Goal: Check status: Check status

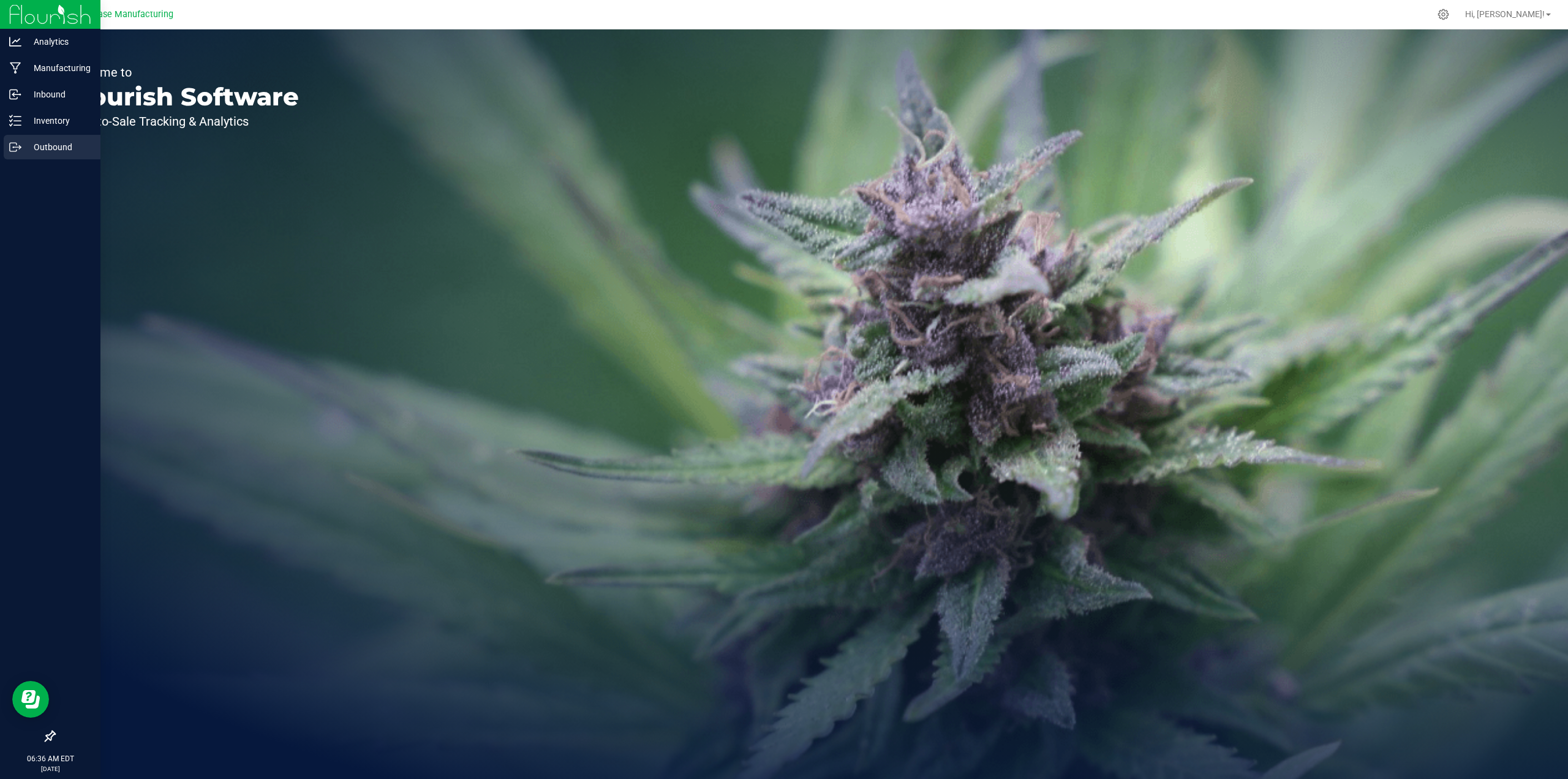
click at [34, 142] on p "Outbound" at bounding box center [58, 146] width 74 height 15
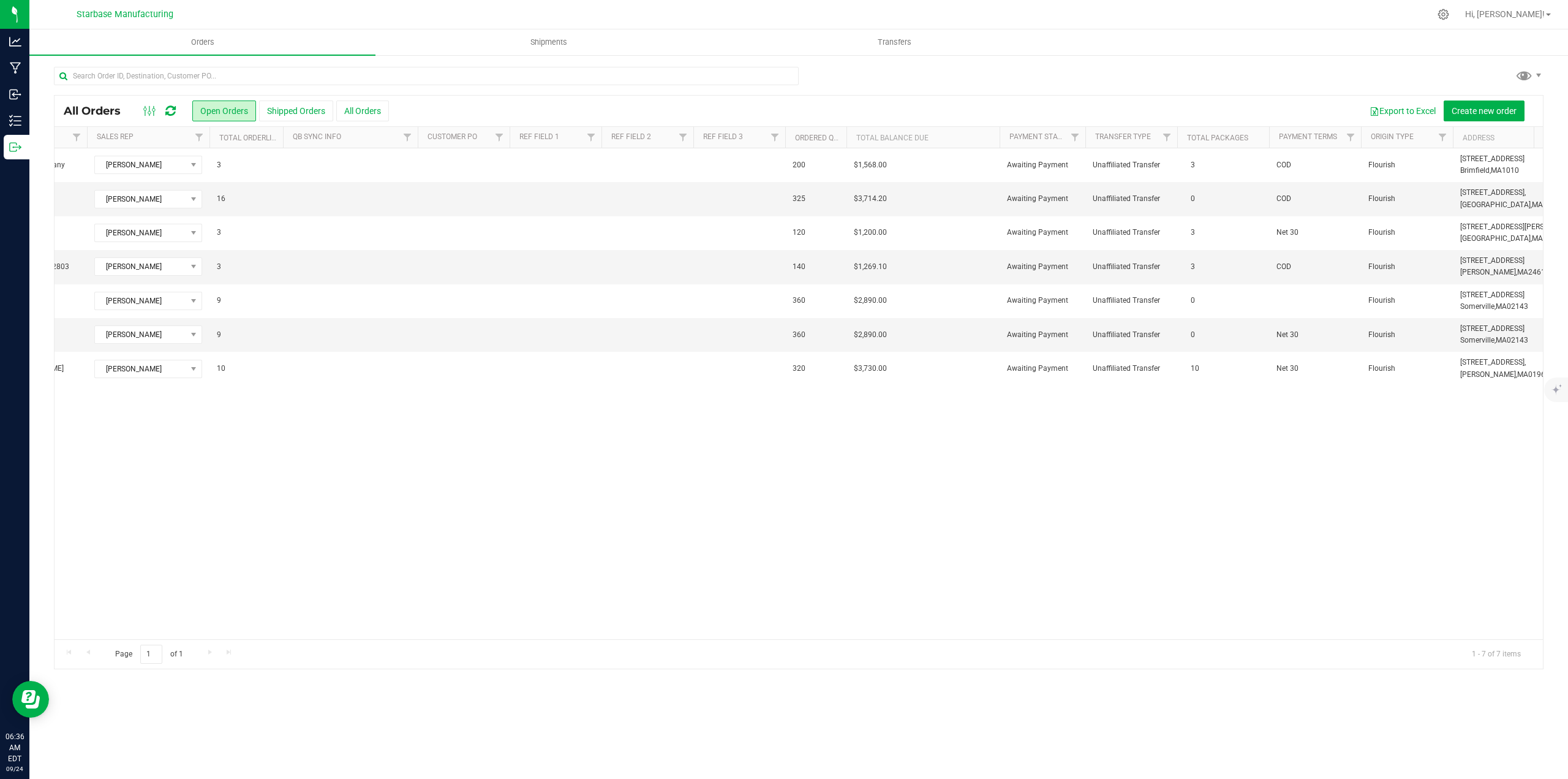
scroll to position [0, 1026]
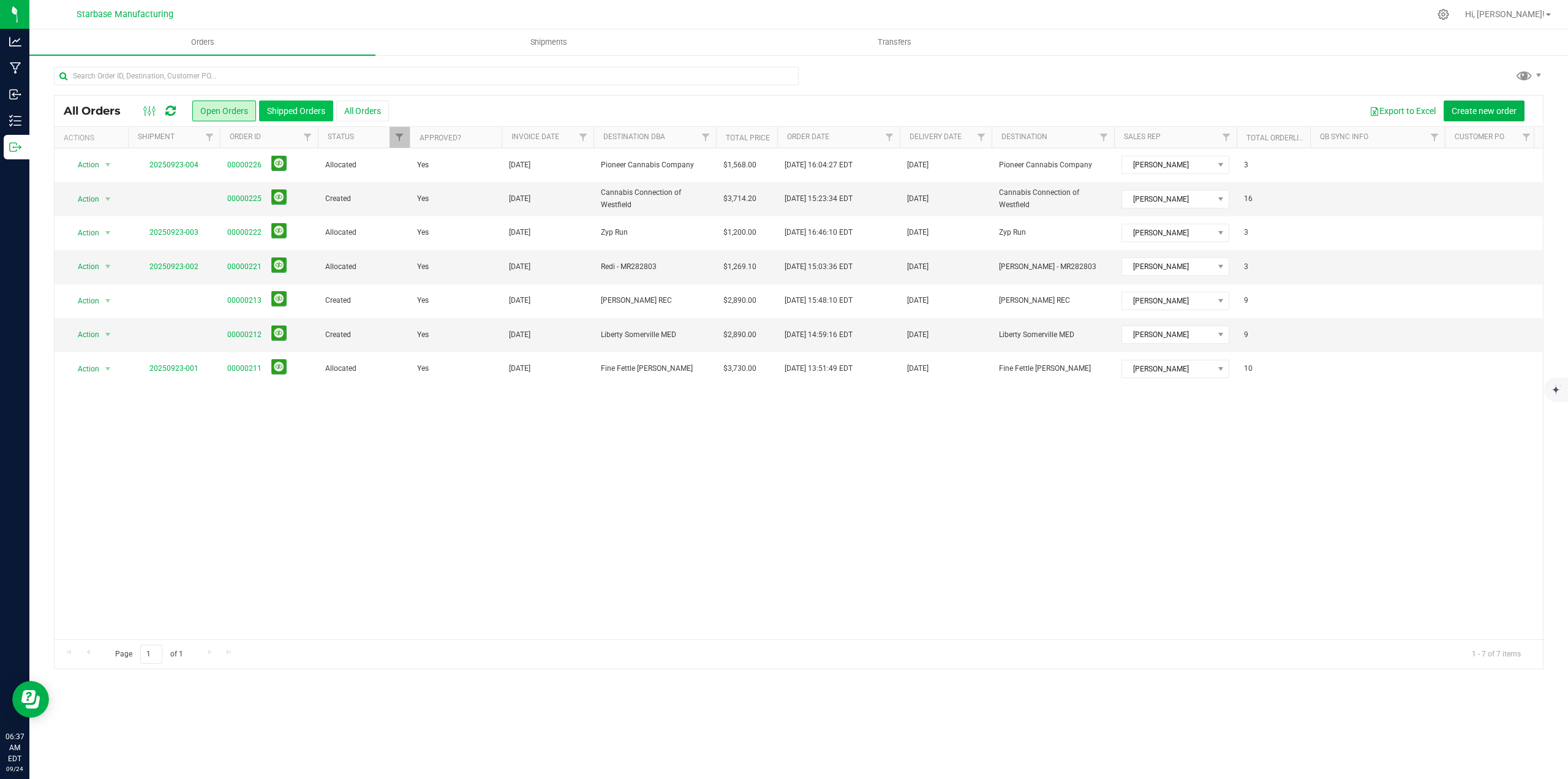
click at [280, 110] on button "Shipped Orders" at bounding box center [296, 110] width 74 height 21
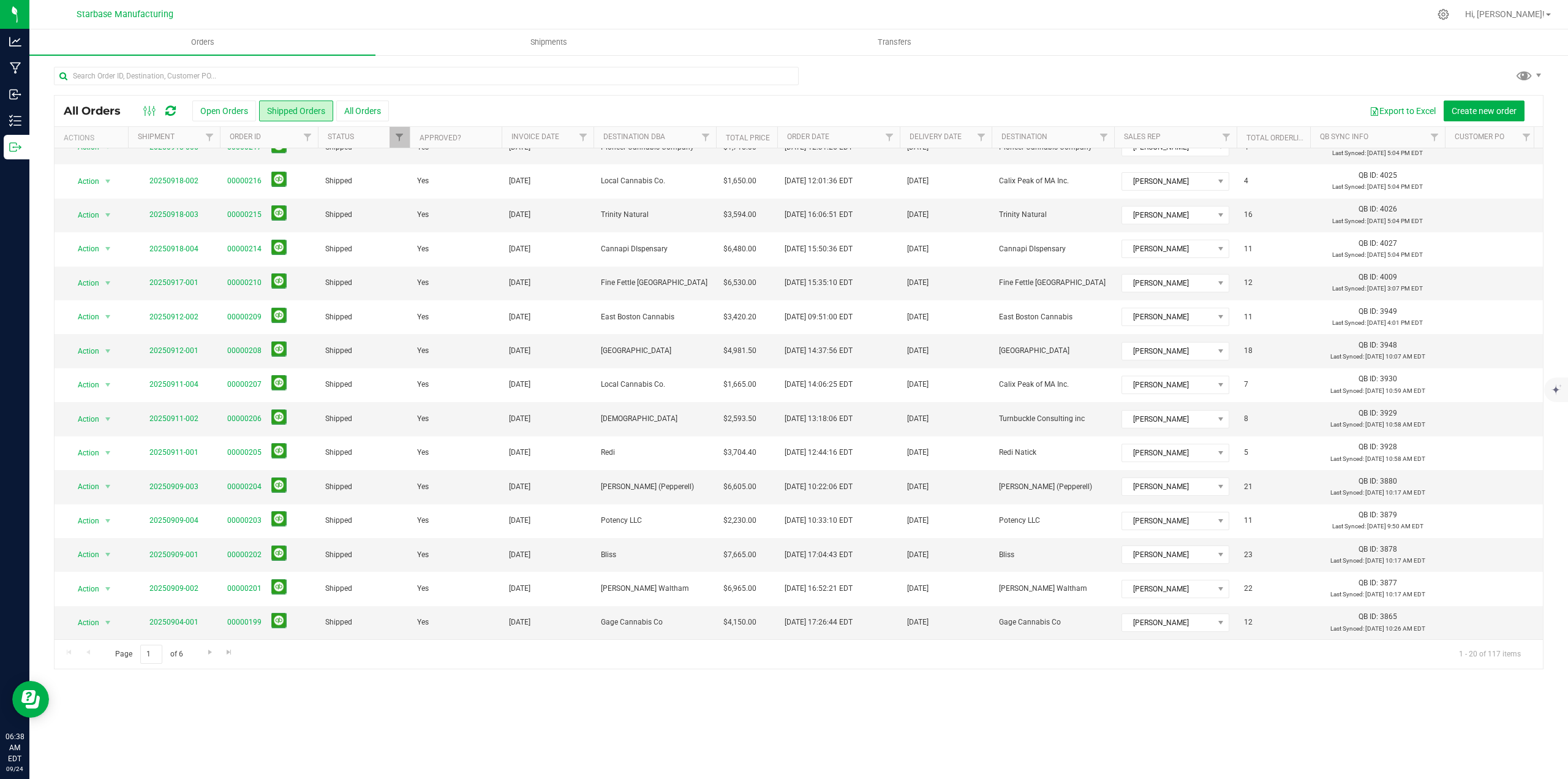
click at [263, 136] on th "Order ID" at bounding box center [269, 137] width 98 height 21
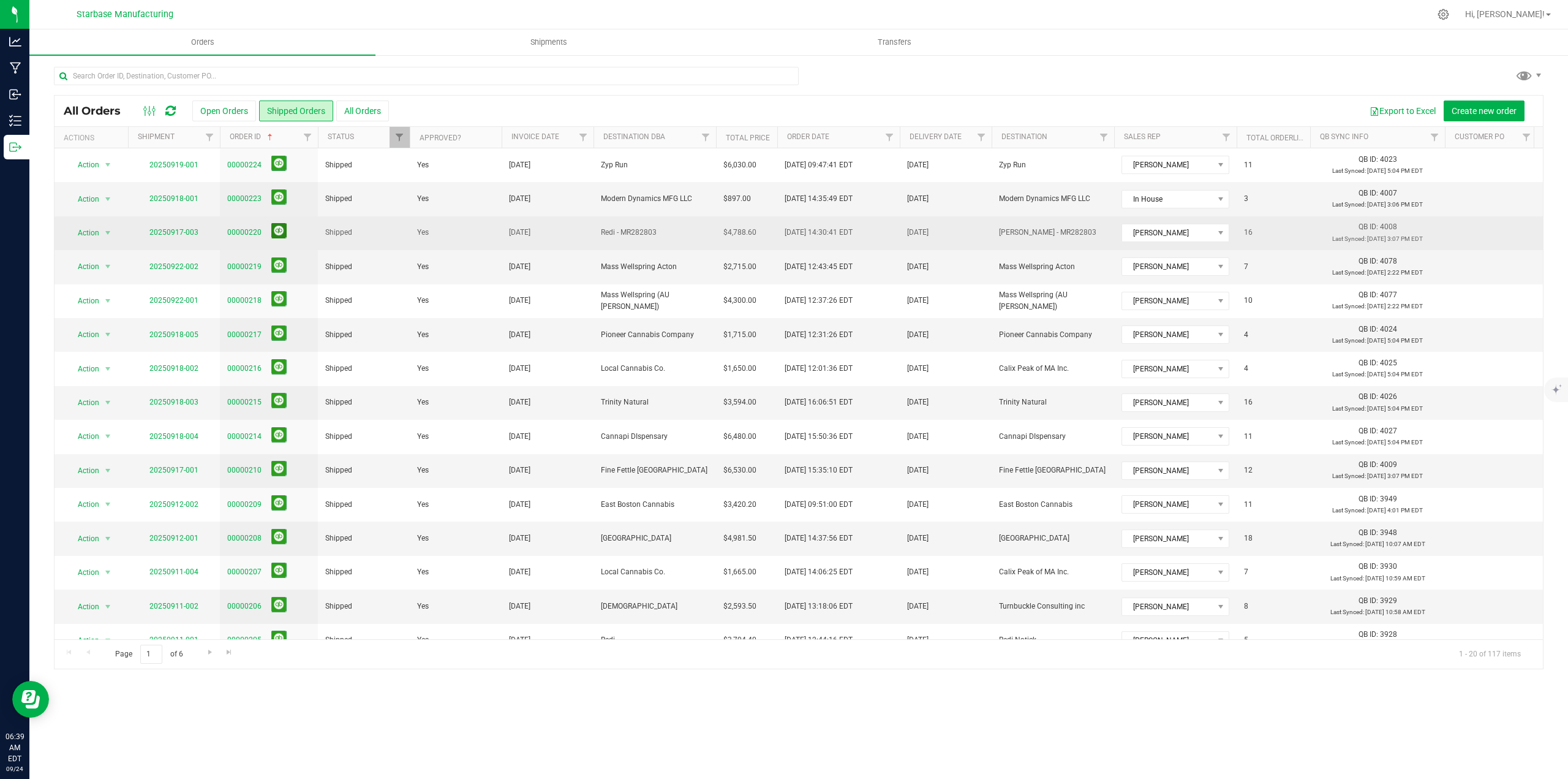
click at [275, 228] on button at bounding box center [279, 231] width 15 height 15
click at [222, 110] on button "Open Orders" at bounding box center [224, 110] width 64 height 21
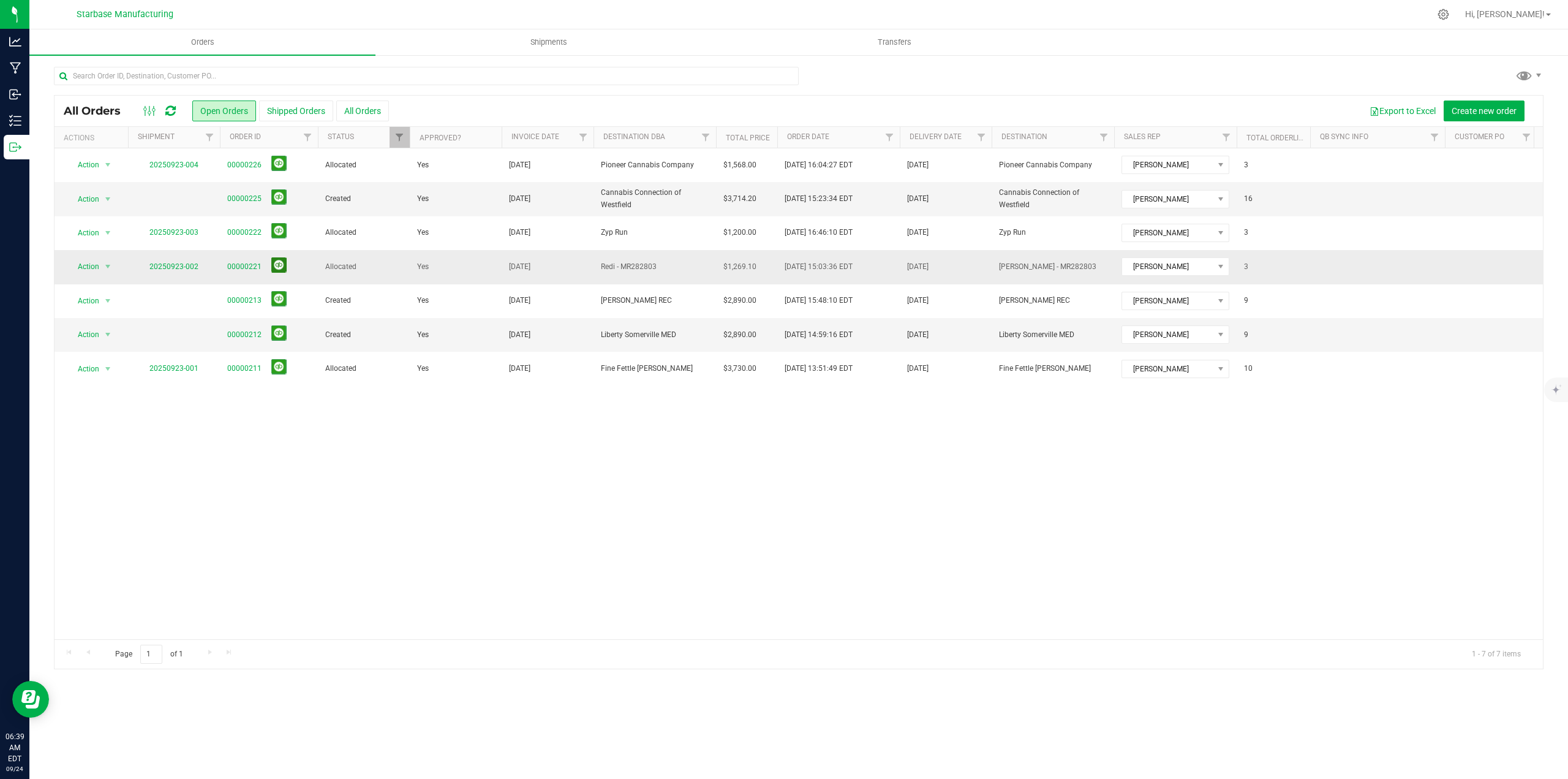
click at [282, 266] on button at bounding box center [279, 265] width 15 height 15
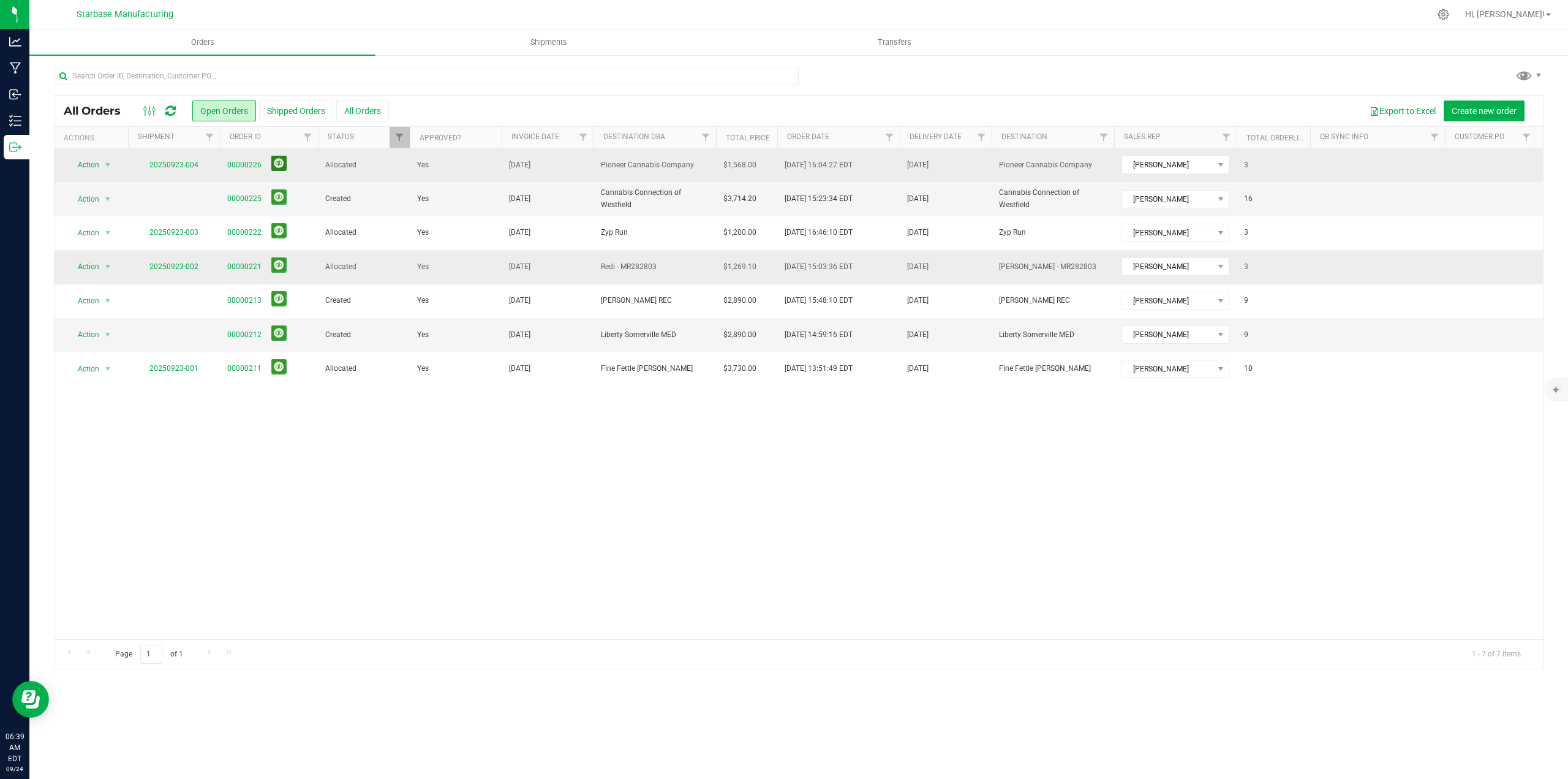
click at [278, 166] on button at bounding box center [279, 163] width 15 height 15
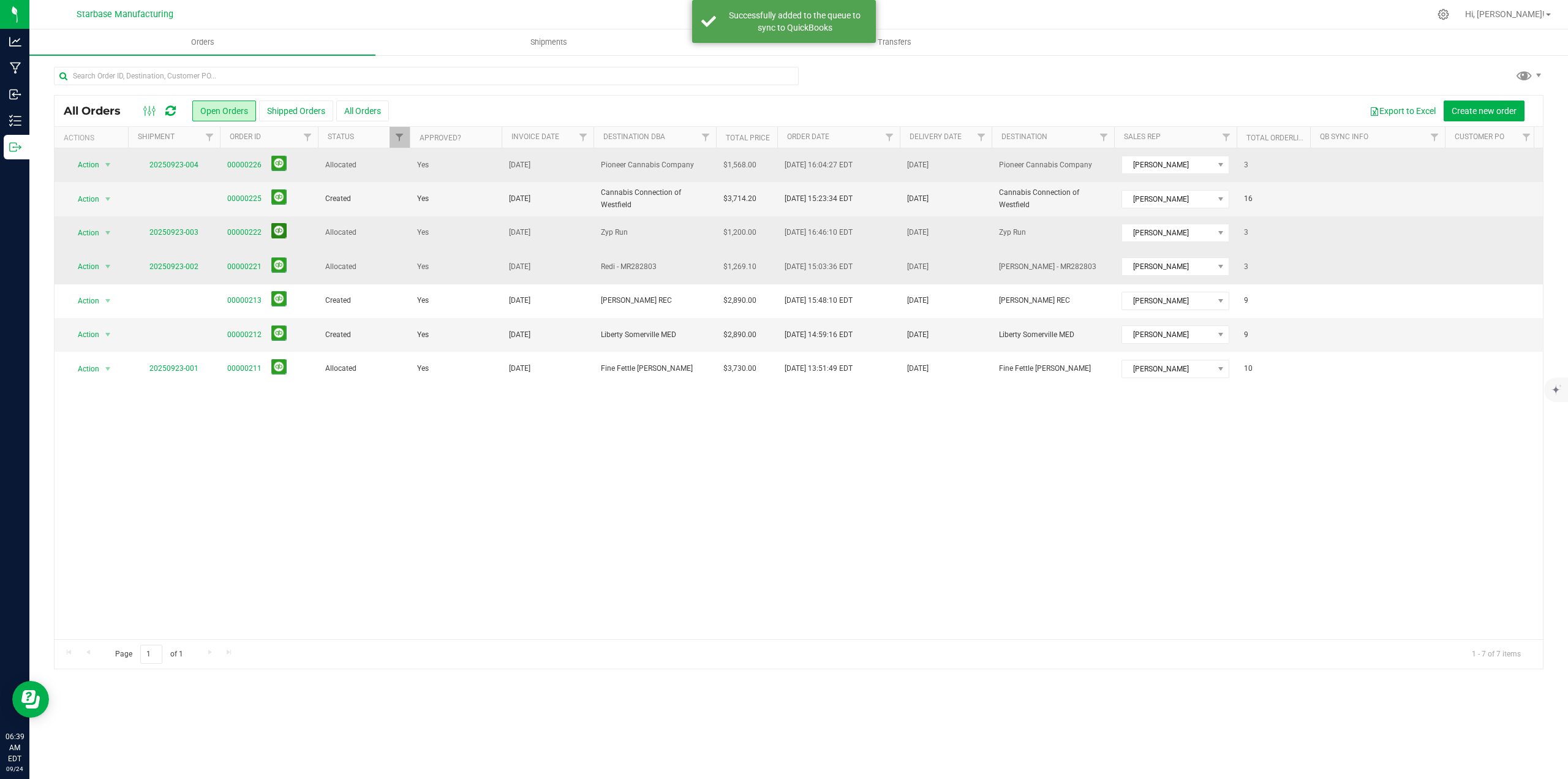
click at [276, 235] on button at bounding box center [279, 231] width 15 height 15
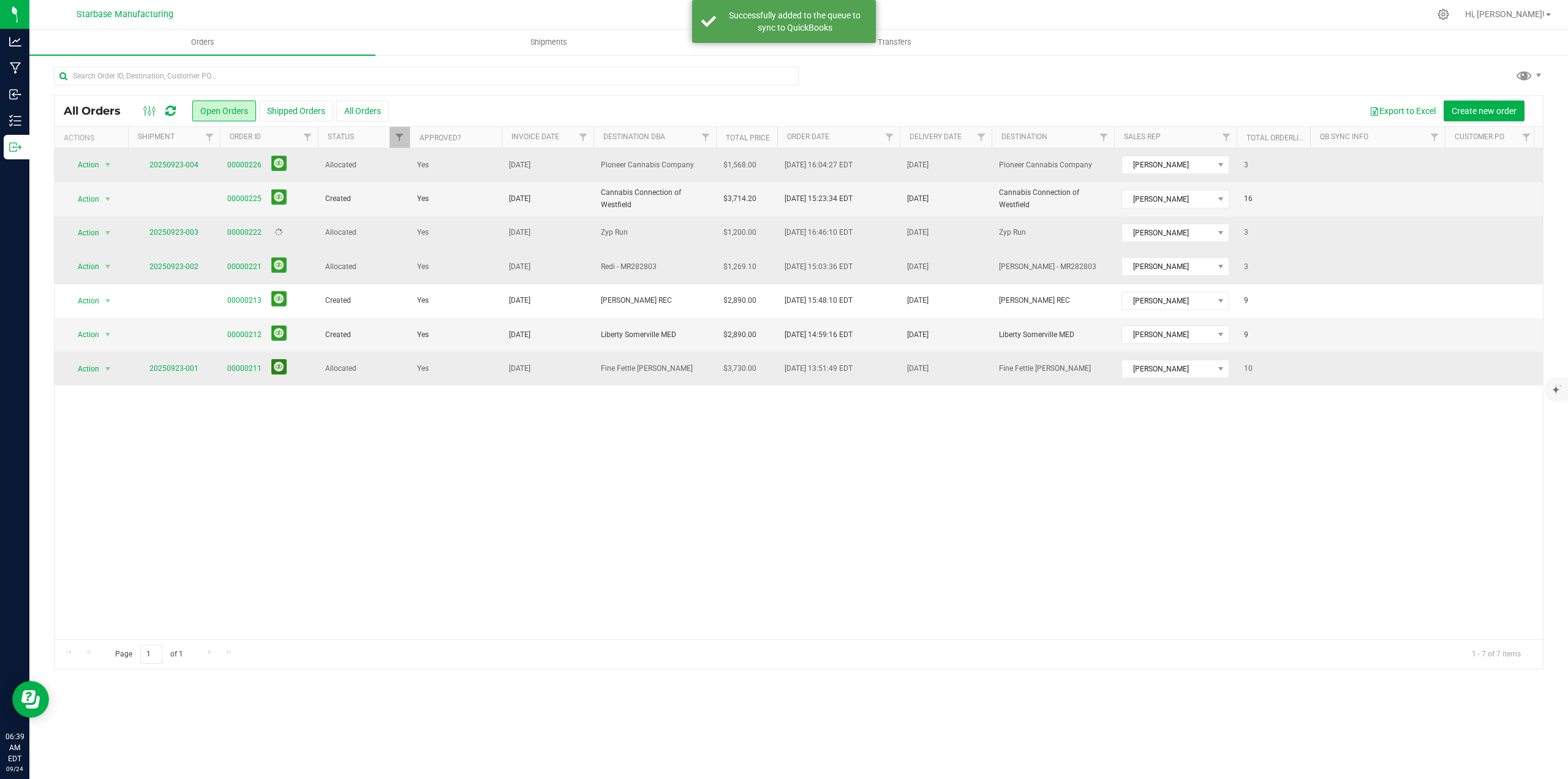
click at [274, 368] on button at bounding box center [279, 366] width 15 height 15
